Goal: Task Accomplishment & Management: Manage account settings

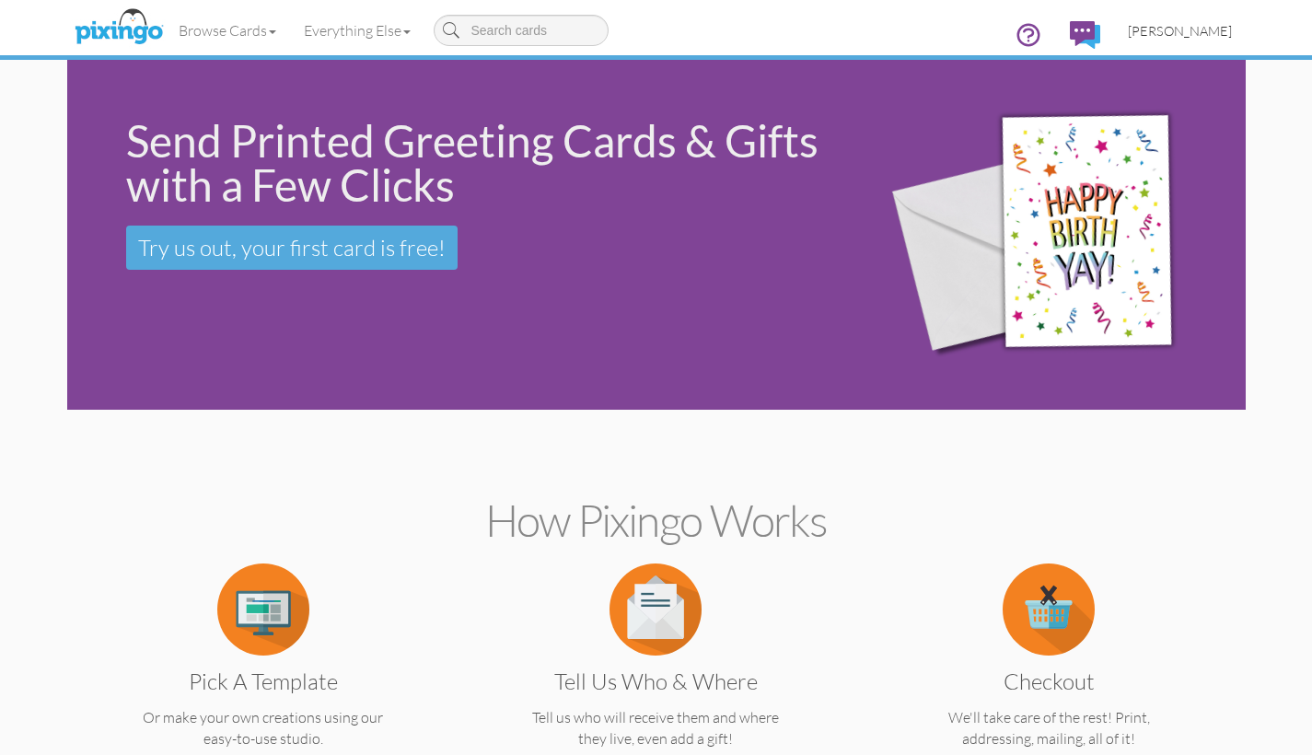
click at [1162, 31] on span "[PERSON_NAME]" at bounding box center [1180, 31] width 104 height 16
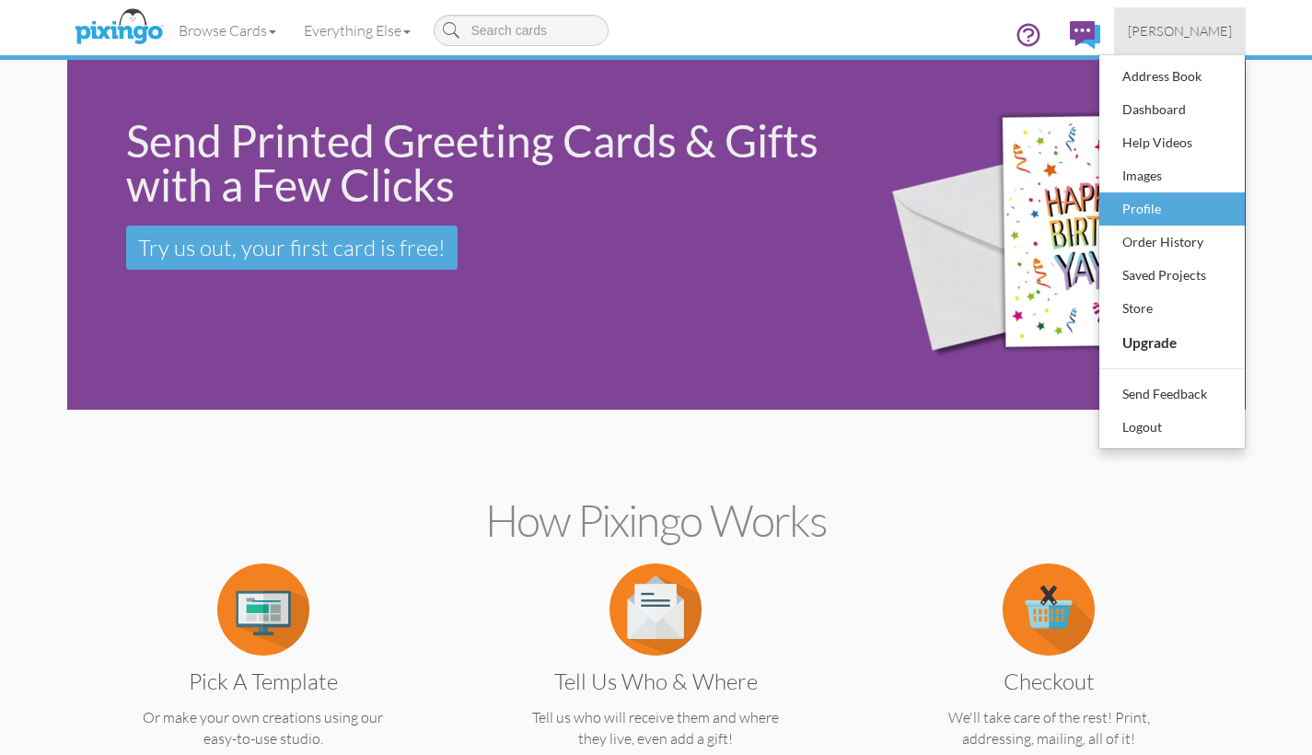
click at [1135, 210] on div "Profile" at bounding box center [1172, 209] width 109 height 28
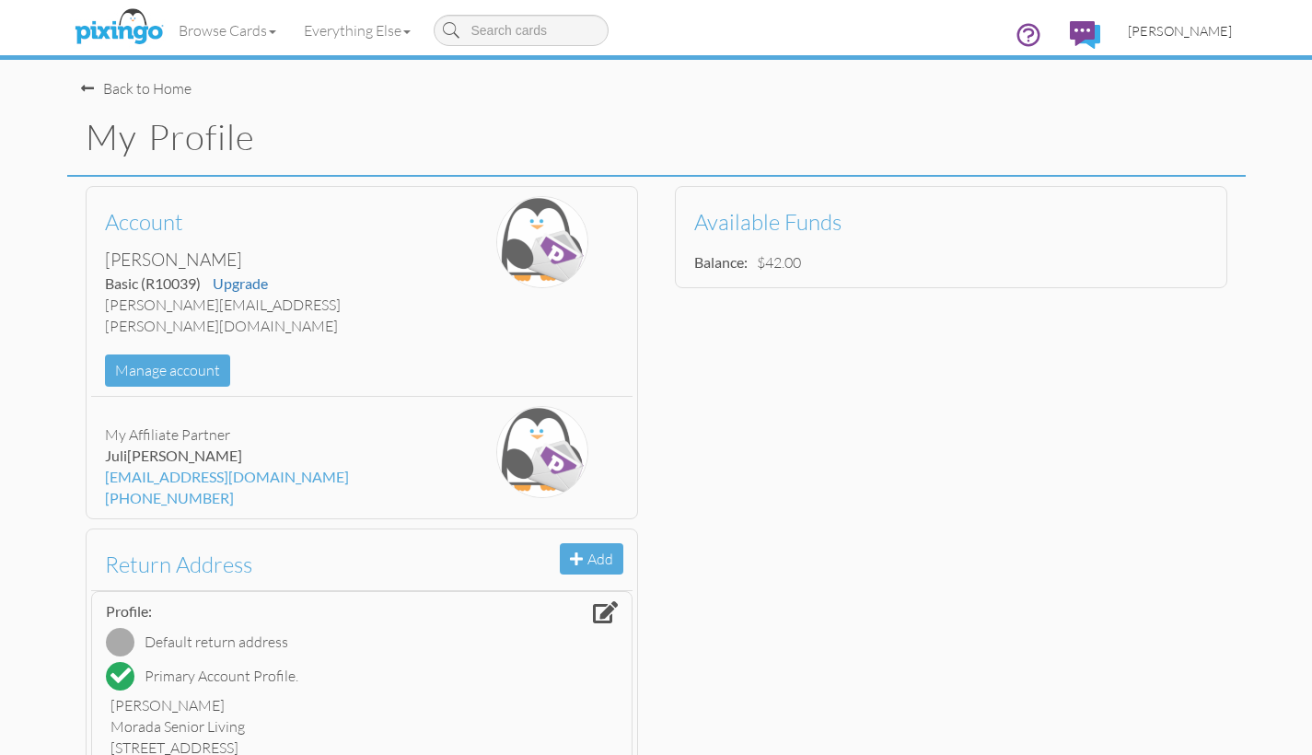
click at [1187, 33] on span "[PERSON_NAME]" at bounding box center [1180, 31] width 104 height 16
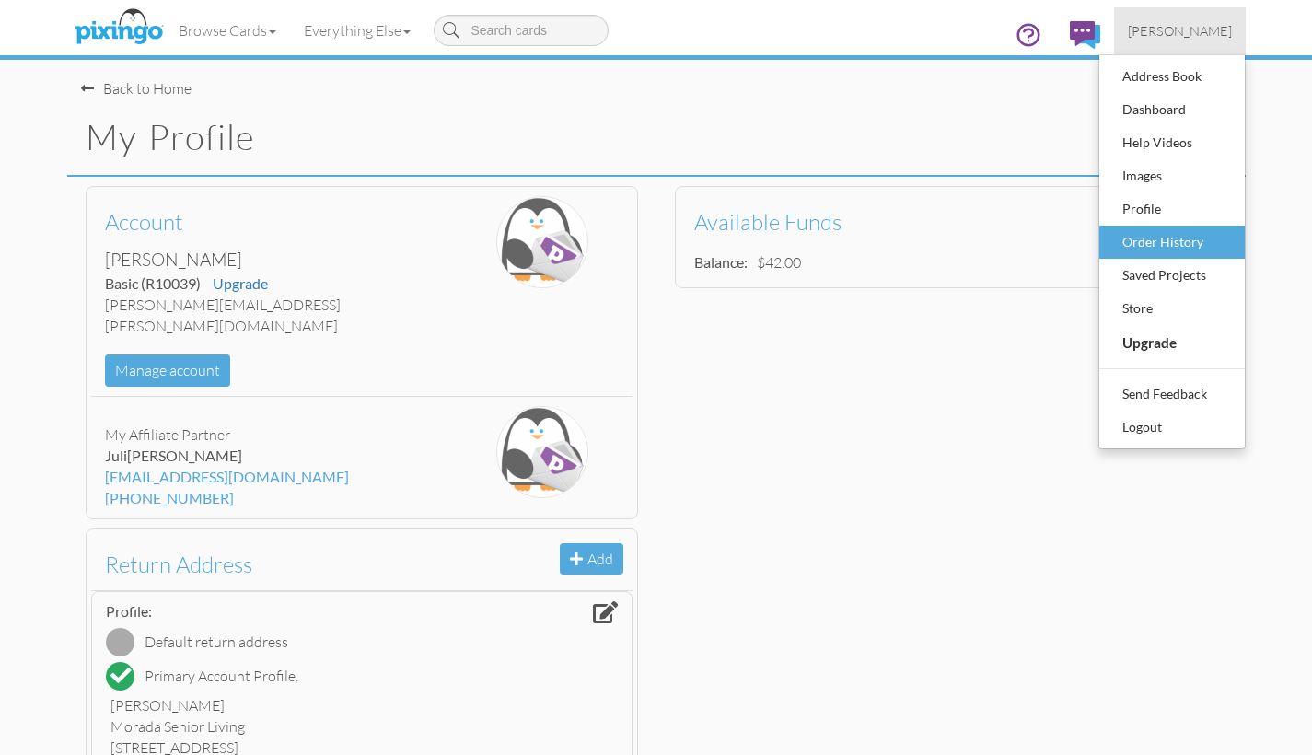
click at [1152, 243] on div "Order History" at bounding box center [1172, 242] width 109 height 28
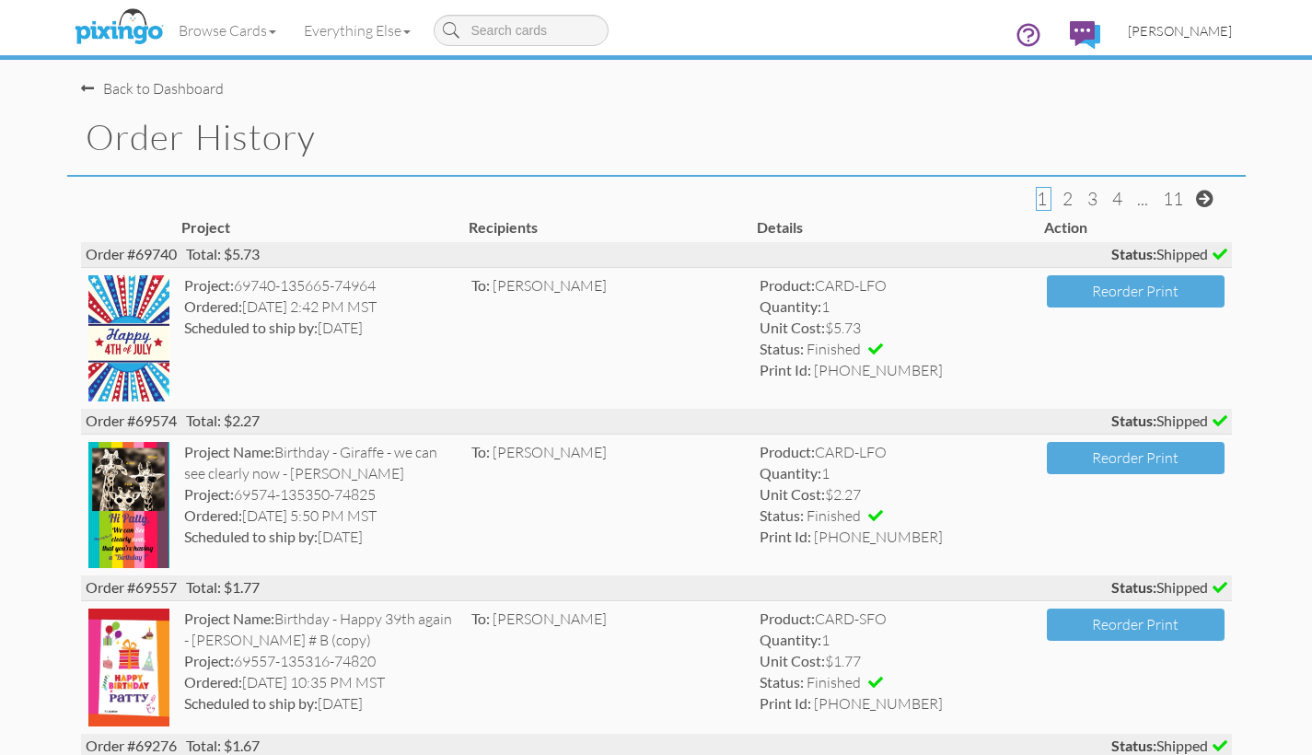
click at [1169, 34] on span "[PERSON_NAME]" at bounding box center [1180, 31] width 104 height 16
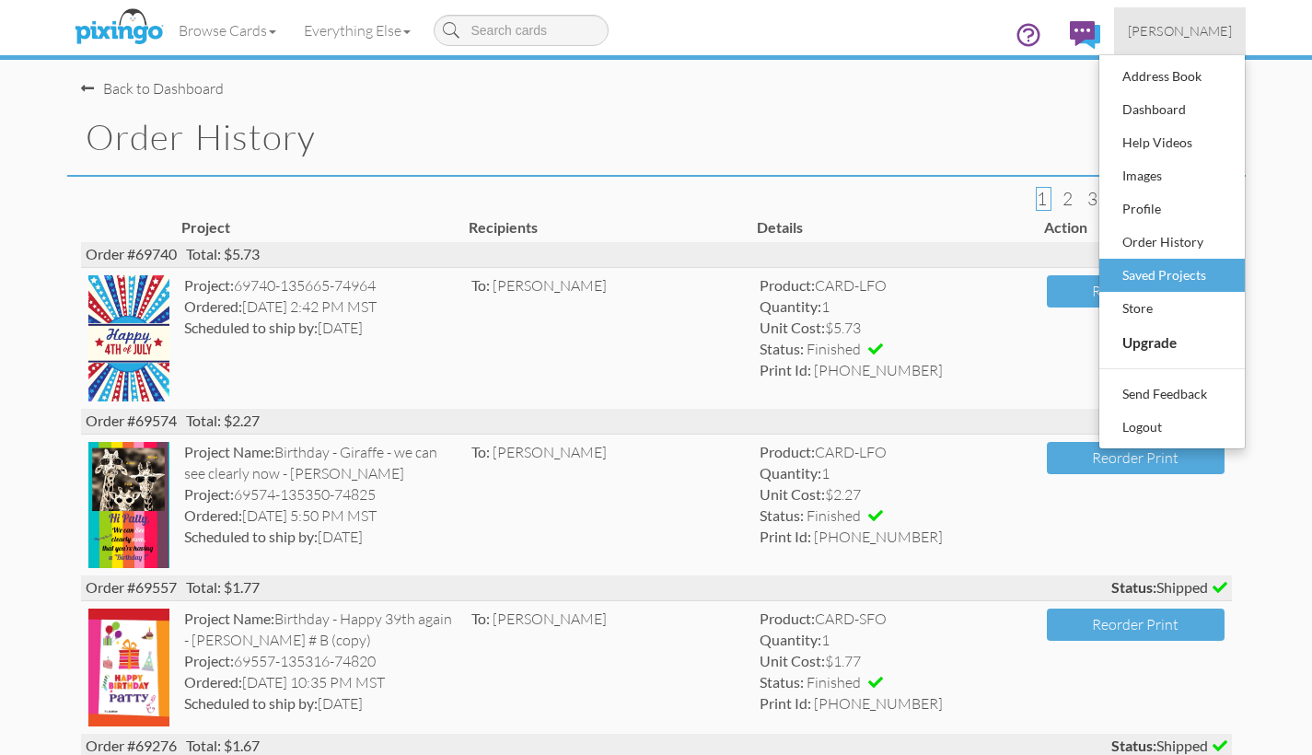
click at [1150, 278] on div "Saved Projects" at bounding box center [1172, 275] width 109 height 28
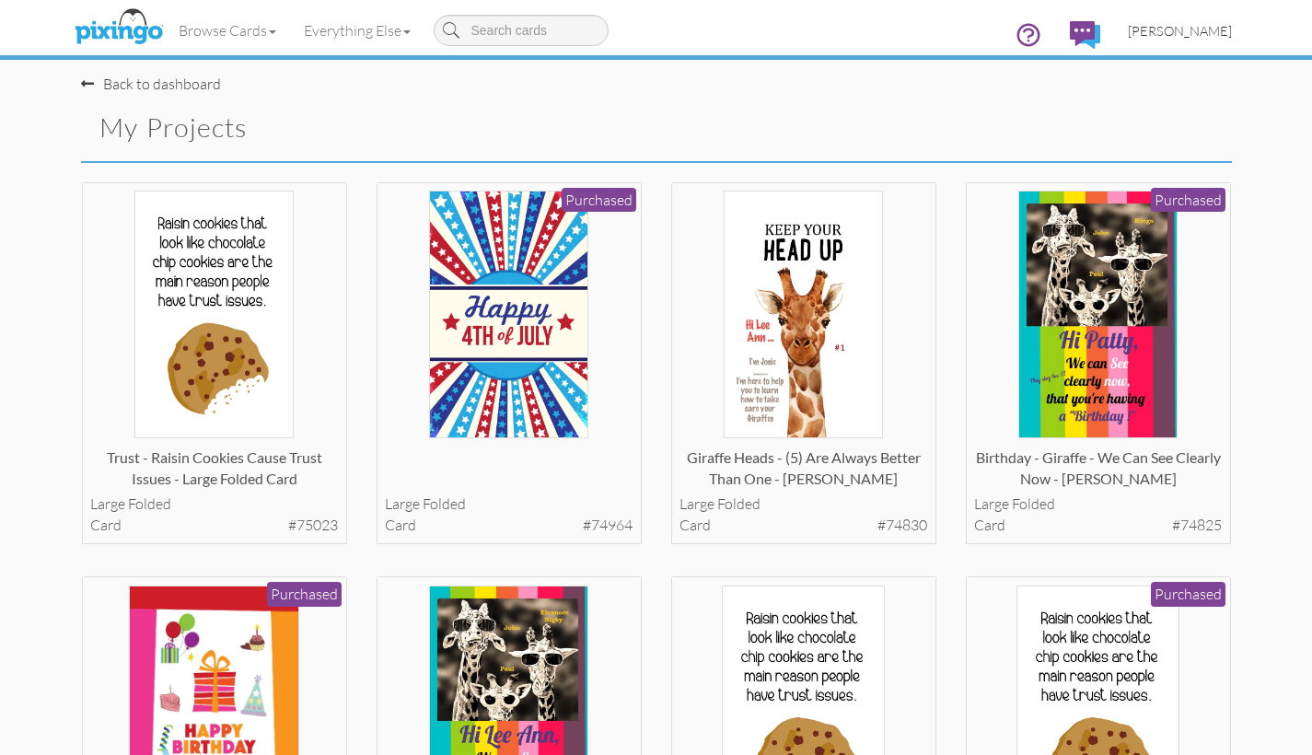
click at [1156, 29] on span "[PERSON_NAME]" at bounding box center [1180, 31] width 104 height 16
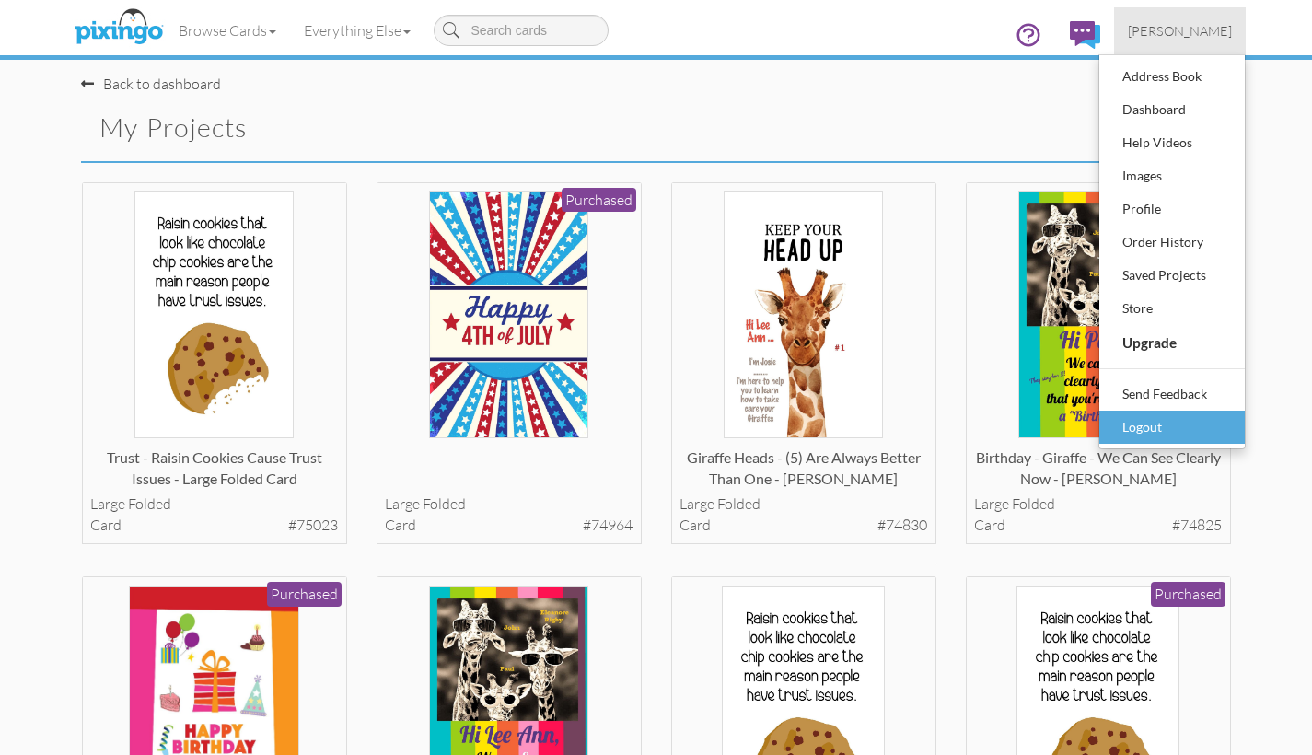
click at [1155, 426] on div "Logout" at bounding box center [1172, 427] width 109 height 28
